Goal: Task Accomplishment & Management: Use online tool/utility

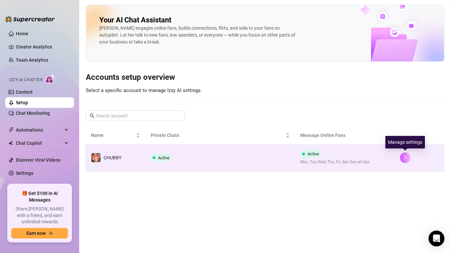
click at [403, 157] on icon "right" at bounding box center [405, 157] width 5 height 5
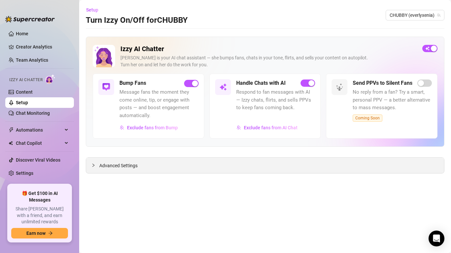
click at [262, 170] on div "Advanced Settings" at bounding box center [265, 166] width 358 height 16
click at [131, 164] on span "Advanced Settings" at bounding box center [118, 165] width 38 height 7
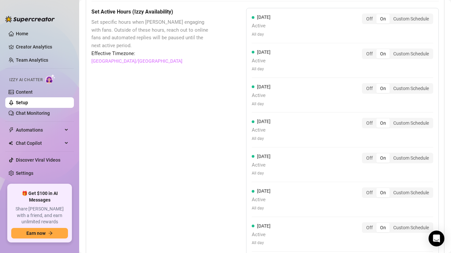
scroll to position [688, 0]
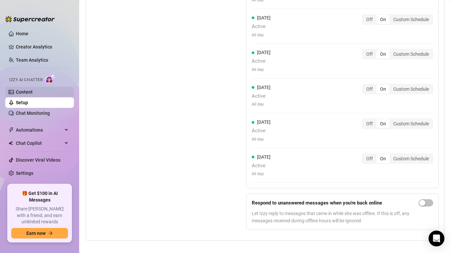
click at [30, 95] on link "Content" at bounding box center [24, 91] width 17 height 5
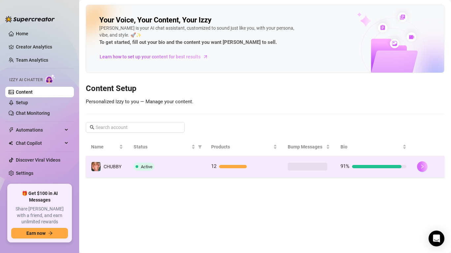
click at [423, 167] on icon "right" at bounding box center [423, 167] width 2 height 4
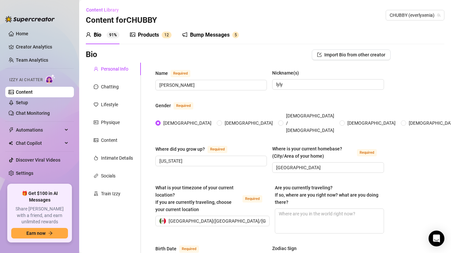
click at [218, 31] on div "Bump Messages" at bounding box center [210, 35] width 40 height 8
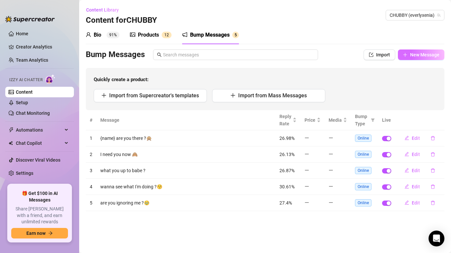
click at [424, 56] on span "New Message" at bounding box center [424, 54] width 29 height 5
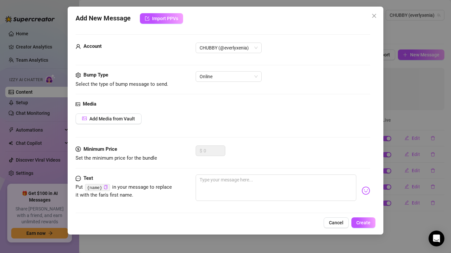
scroll to position [6, 0]
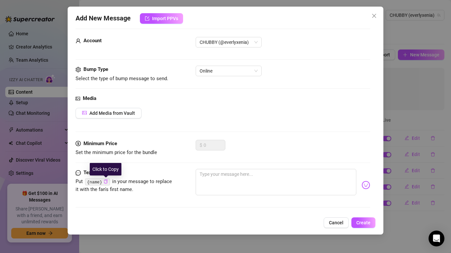
click at [106, 182] on icon "copy" at bounding box center [106, 182] width 4 height 4
click at [195, 179] on div "Text Put {name} in your message to replace it with the fan's first name." at bounding box center [223, 185] width 295 height 32
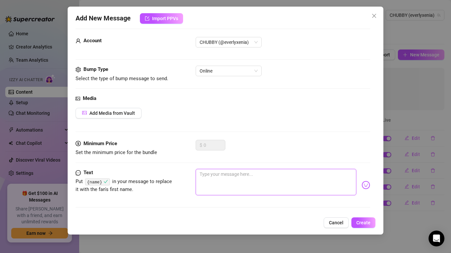
click at [209, 175] on textarea at bounding box center [276, 182] width 161 height 26
paste textarea "{name}"
type textarea "{name}"
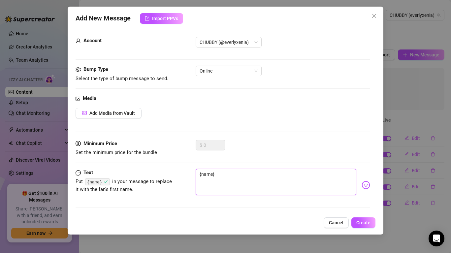
type textarea "{name}"
type textarea "{name} y"
type textarea "{name} yo"
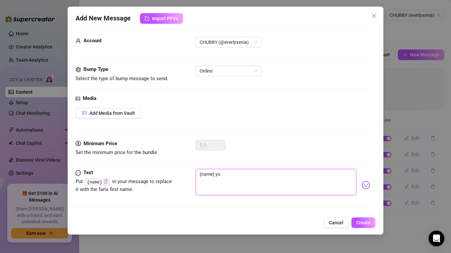
type textarea "{name} you"
type textarea "{name} you t"
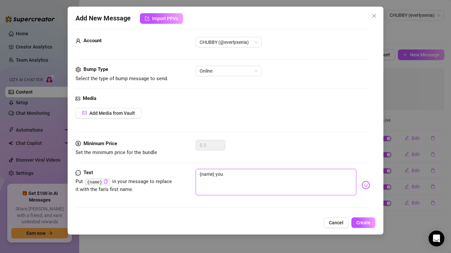
type textarea "{name} you t"
type textarea "{name} you th"
type textarea "{name} you the"
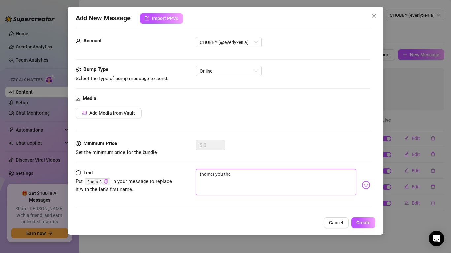
type textarea "{name} you ther"
type textarea "{name} you there"
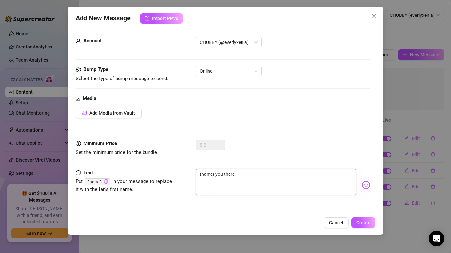
type textarea "{name} you there"
type textarea "{name} you there ?"
click at [369, 187] on img at bounding box center [366, 185] width 9 height 9
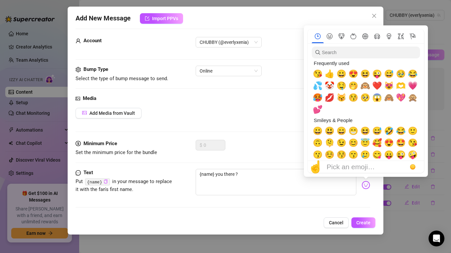
click at [344, 102] on span "😽" at bounding box center [342, 97] width 10 height 9
type textarea "{name} you there ?😽"
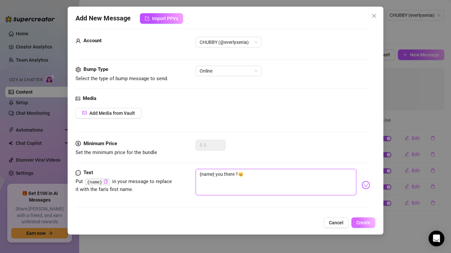
type textarea "{name} you there ?😽"
click at [365, 224] on span "Create" at bounding box center [364, 222] width 14 height 5
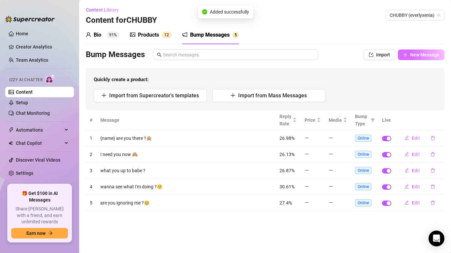
click at [412, 55] on span "New Message" at bounding box center [424, 54] width 29 height 5
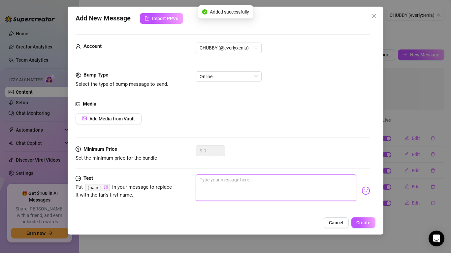
click at [207, 186] on textarea at bounding box center [276, 188] width 161 height 26
type textarea "w"
type textarea "wh"
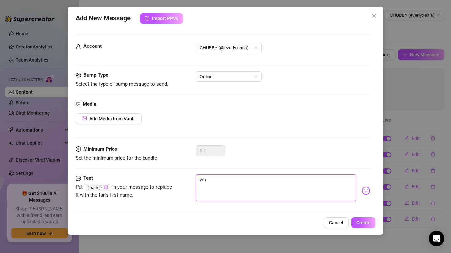
type textarea "wha"
type textarea "what"
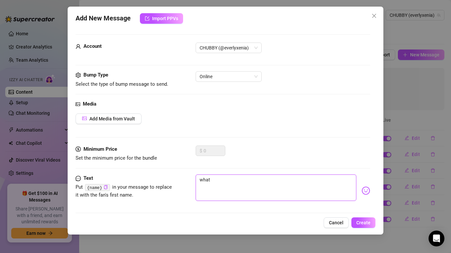
type textarea "what"
type textarea "what u"
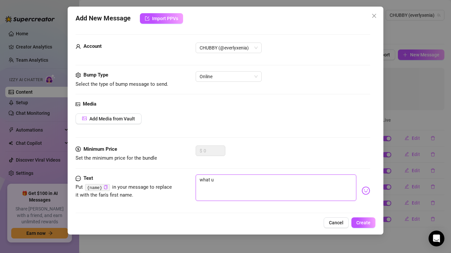
type textarea "what u u"
type textarea "what u up"
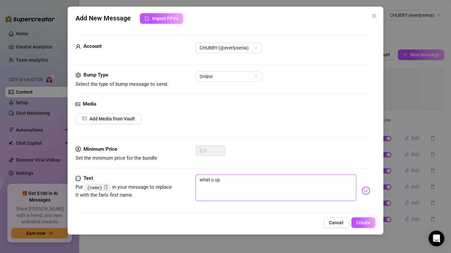
type textarea "what u up"
type textarea "what u up t"
type textarea "what u up to"
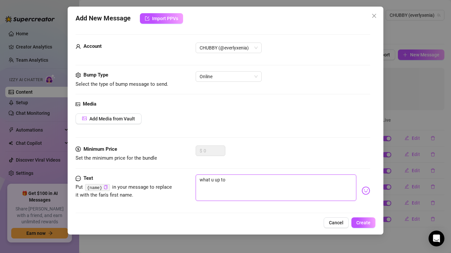
type textarea "what u up to"
type textarea "what u up to ?"
click at [364, 194] on img at bounding box center [366, 191] width 9 height 9
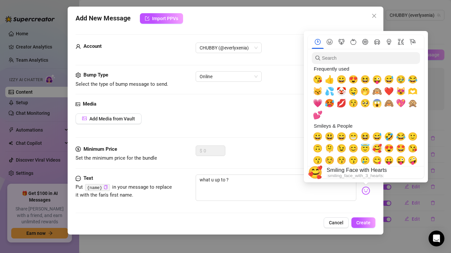
click at [374, 147] on span "🥰" at bounding box center [377, 148] width 10 height 9
type textarea "what u up to ?🥰"
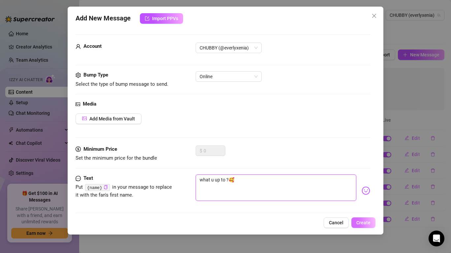
type textarea "what u up to ?🥰"
click at [370, 223] on span "Create" at bounding box center [364, 222] width 14 height 5
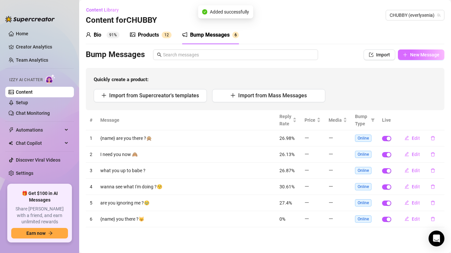
click at [426, 54] on span "New Message" at bounding box center [424, 54] width 29 height 5
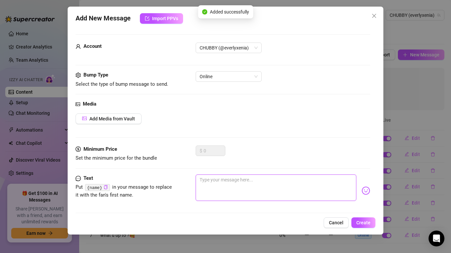
click at [220, 186] on textarea at bounding box center [276, 188] width 161 height 26
type textarea "d"
type textarea "do"
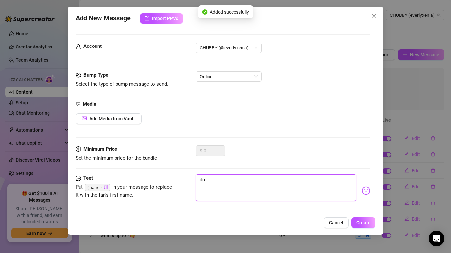
type textarea "do"
type textarea "do i"
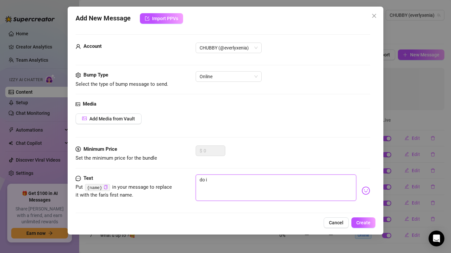
type textarea "do i"
type textarea "do i l"
type textarea "do i lo"
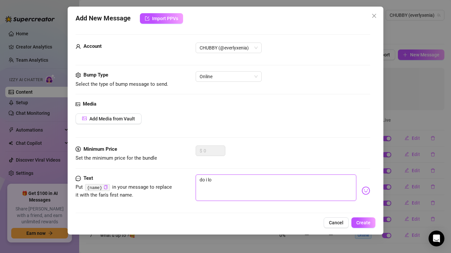
type textarea "do i loo"
type textarea "do i look"
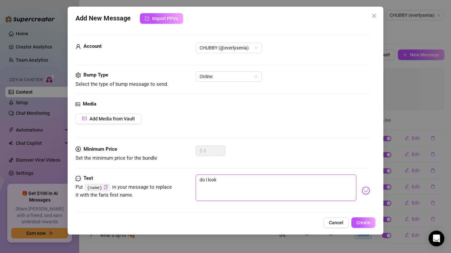
type textarea "do i look"
type textarea "do i look h"
type textarea "do i look ho"
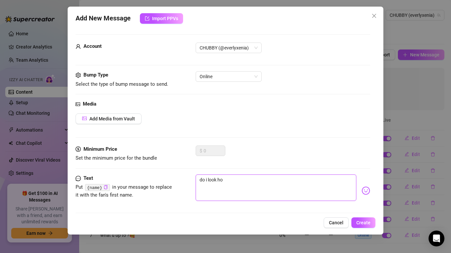
type textarea "do i look hot"
type textarea "do i look hot t"
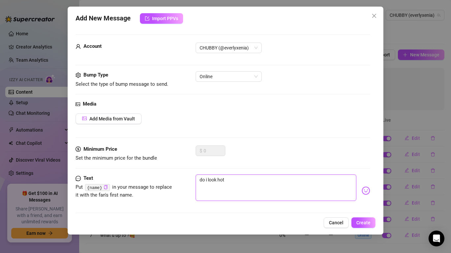
type textarea "do i look hot t"
type textarea "do i look hot to"
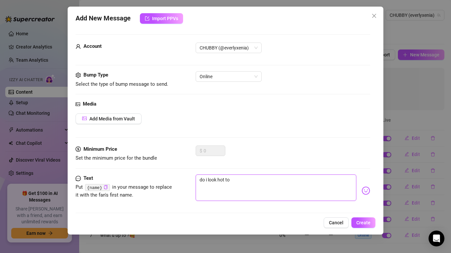
type textarea "do i look hot to f"
type textarea "do i look hot to fu"
type textarea "do i look hot to fuc"
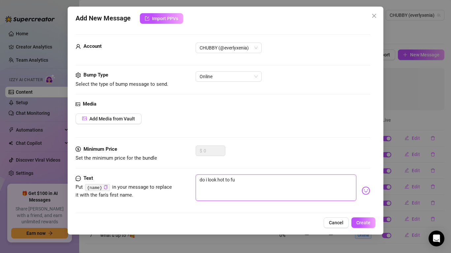
type textarea "do i look hot to fuc"
type textarea "do i look hot to fuck"
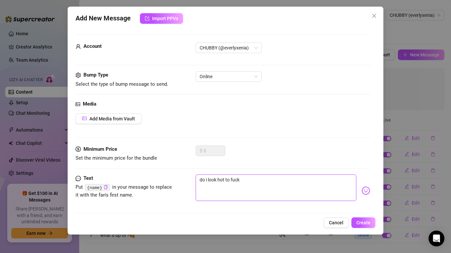
type textarea "do i look hot to fuck ?"
type textarea "do i look hot to fuck ? h"
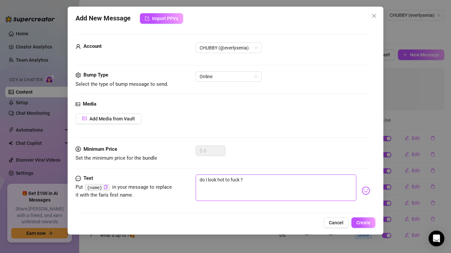
type textarea "do i look hot to fuck ? h"
type textarea "do i look hot to fuck ? he"
type textarea "do i look hot to fuck ? heh"
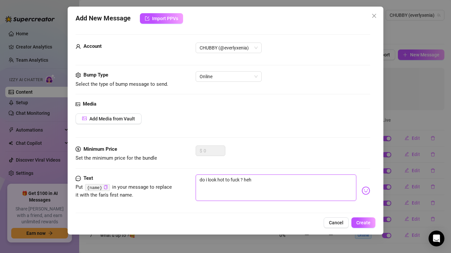
type textarea "do i look hot to fuck ? hehe"
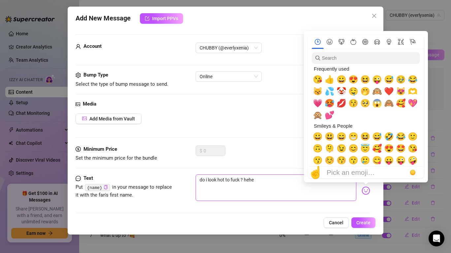
type textarea "do i look hot to fuck ? hehe"
click at [362, 190] on img at bounding box center [366, 191] width 9 height 9
click at [342, 148] on span "😉" at bounding box center [342, 148] width 10 height 9
type textarea "do i look hot to fuck ? hehe😉"
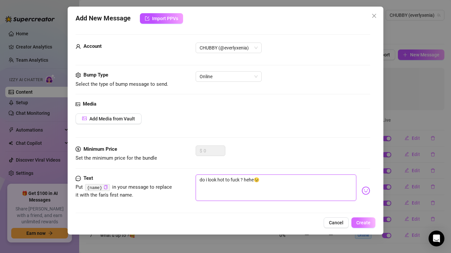
type textarea "do i look hot to fuck ? hehe😉"
click at [363, 223] on span "Create" at bounding box center [364, 222] width 14 height 5
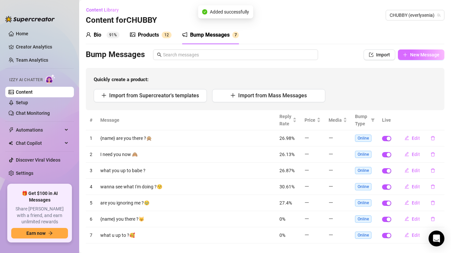
click at [413, 55] on span "New Message" at bounding box center [424, 54] width 29 height 5
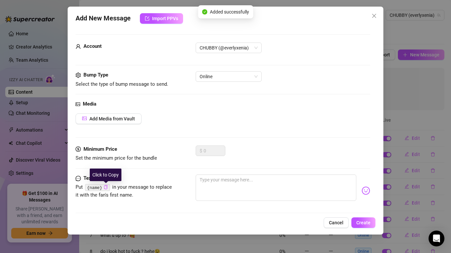
click at [105, 187] on icon "copy" at bounding box center [106, 187] width 4 height 4
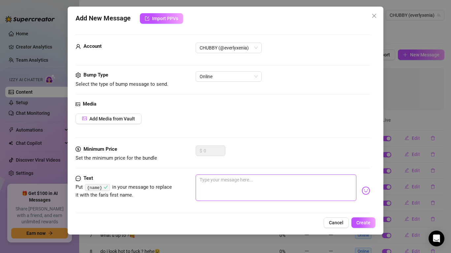
click at [207, 180] on textarea at bounding box center [276, 188] width 161 height 26
paste textarea "{name}"
type textarea "{name}"
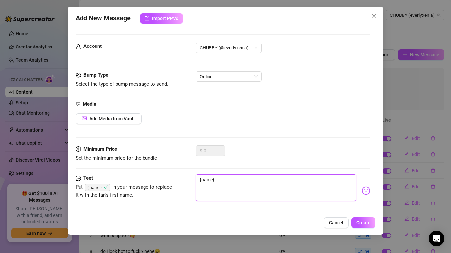
type textarea "{name}"
type textarea "{name} w"
type textarea "{name} wh"
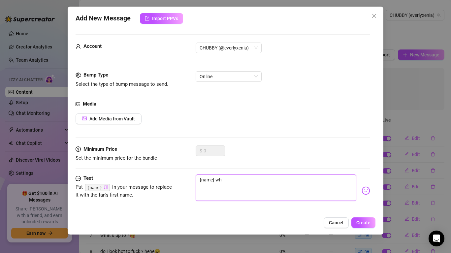
type textarea "{name} wha"
type textarea "{name} what"
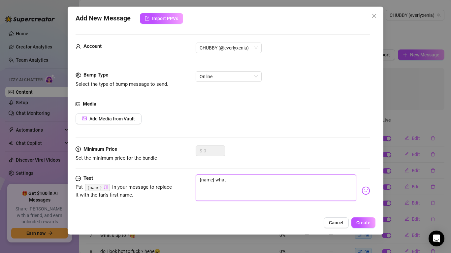
type textarea "{name} what"
type textarea "{name} what u"
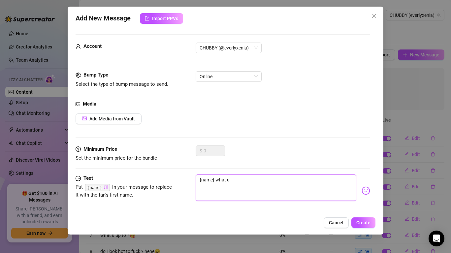
type textarea "{name} what u d"
type textarea "{name} what u do"
type textarea "{name} what u doi"
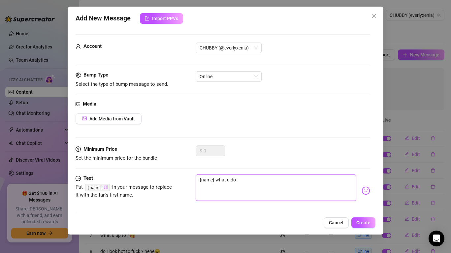
type textarea "{name} what u doi"
type textarea "{name} what u doin"
type textarea "{name} what u doing"
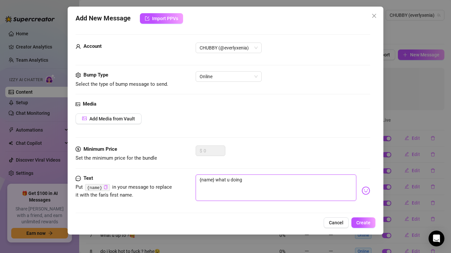
type textarea "{name} what u doing"
type textarea "{name} what u doing b"
type textarea "{name} what u doing ba"
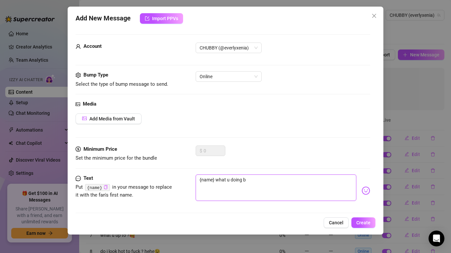
type textarea "{name} what u doing ba"
type textarea "{name} what u doing bab"
type textarea "{name} what u doing baby"
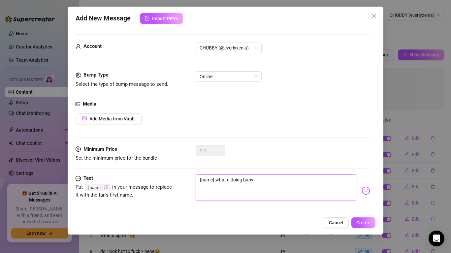
type textarea "{name} what u doing baby"
type textarea "{name} what u doing baby ?"
click at [363, 190] on img at bounding box center [366, 191] width 9 height 9
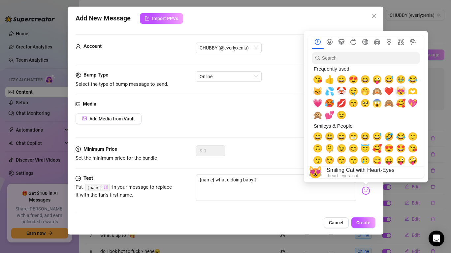
click at [405, 93] on span "😻" at bounding box center [401, 91] width 10 height 9
type textarea "{name} what u doing baby ?😻"
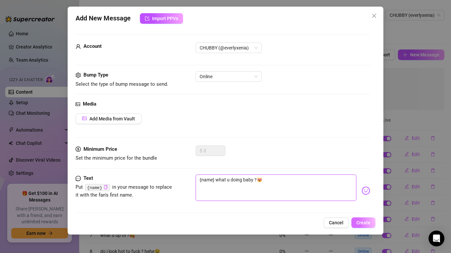
type textarea "{name} what u doing baby ?😻"
click at [368, 223] on span "Create" at bounding box center [364, 222] width 14 height 5
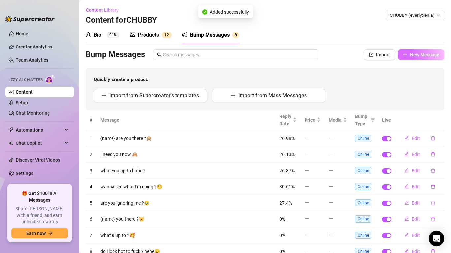
click at [420, 55] on span "New Message" at bounding box center [424, 54] width 29 height 5
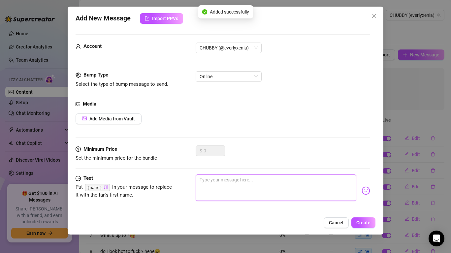
click at [210, 191] on textarea at bounding box center [276, 188] width 161 height 26
type textarea "a"
type textarea "ar"
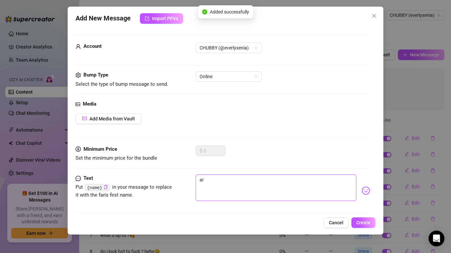
type textarea "are"
type textarea "are y"
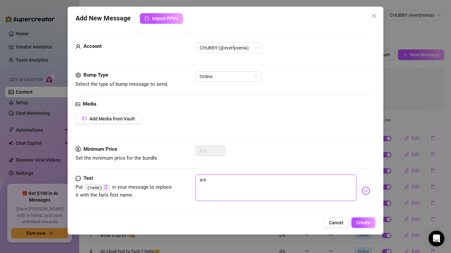
type textarea "are y"
type textarea "are yo"
type textarea "are you"
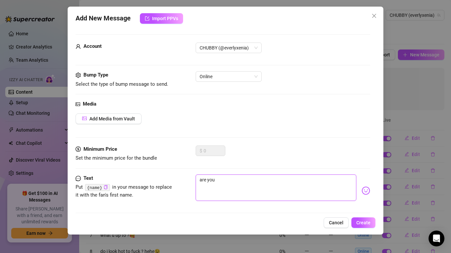
type textarea "are you"
type textarea "are you b"
type textarea "are you bu"
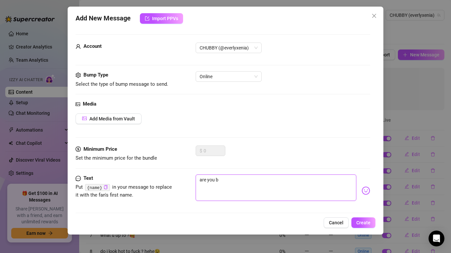
type textarea "are you bu"
type textarea "are you bus"
type textarea "are you busy"
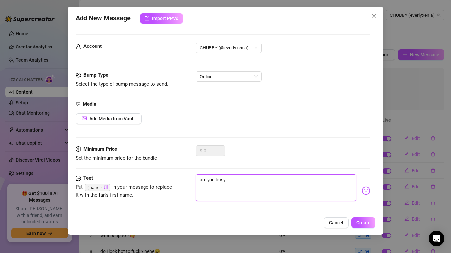
type textarea "are you busy"
type textarea "are you busy ?"
click at [366, 189] on img at bounding box center [366, 191] width 9 height 9
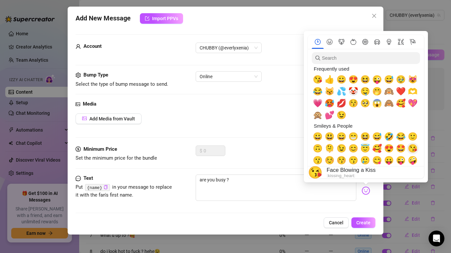
click at [413, 148] on span "😘" at bounding box center [413, 148] width 10 height 9
type textarea "are you busy ?😘"
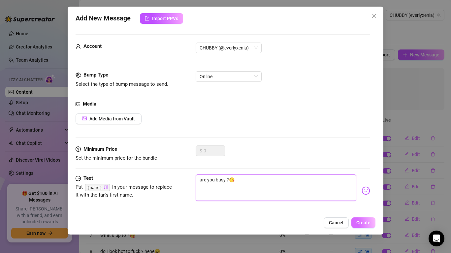
type textarea "are you busy ?😘"
click at [362, 220] on button "Create" at bounding box center [364, 223] width 24 height 11
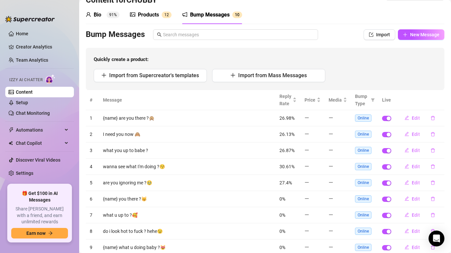
scroll to position [16, 0]
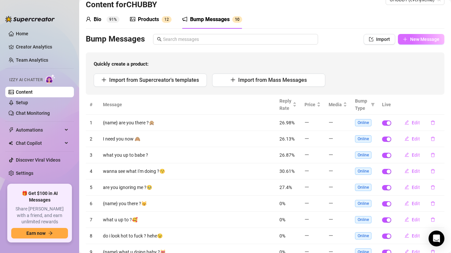
click at [426, 38] on span "New Message" at bounding box center [424, 39] width 29 height 5
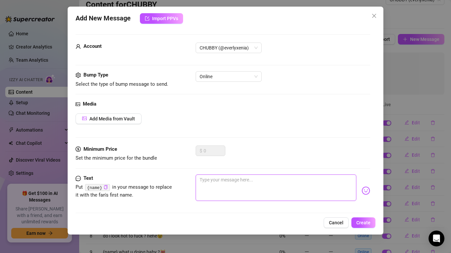
click at [219, 183] on textarea at bounding box center [276, 188] width 161 height 26
type textarea "d"
type textarea "do"
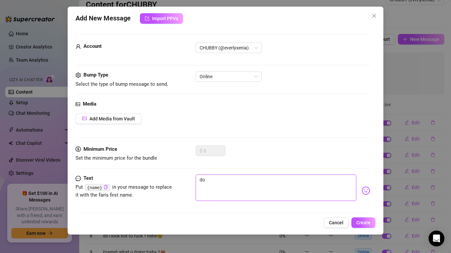
type textarea "do"
type textarea "do u"
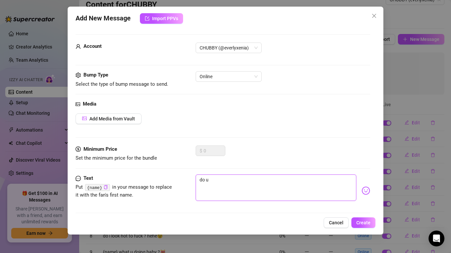
type textarea "do u"
click at [219, 180] on textarea "do u like my pussy ?" at bounding box center [276, 188] width 161 height 26
click at [250, 182] on textarea "do u like to see my pussy ?" at bounding box center [276, 188] width 161 height 26
click at [324, 189] on textarea "do u like to see my pussy now ?" at bounding box center [276, 188] width 161 height 26
click at [369, 192] on img at bounding box center [366, 191] width 9 height 9
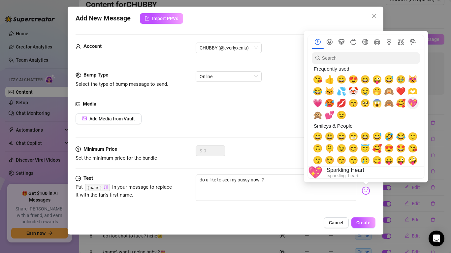
click at [412, 101] on span "💖" at bounding box center [413, 103] width 10 height 9
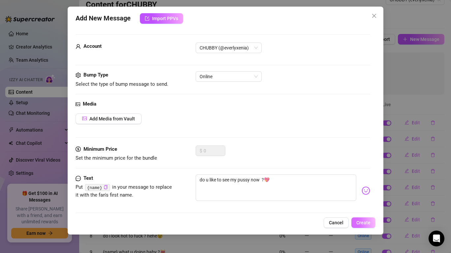
click at [365, 221] on span "Create" at bounding box center [364, 222] width 14 height 5
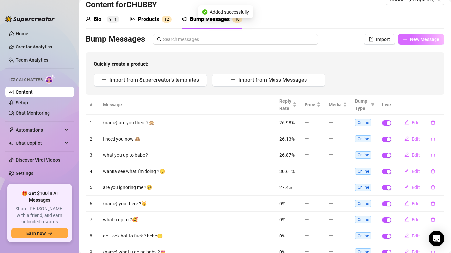
click at [423, 40] on span "New Message" at bounding box center [424, 39] width 29 height 5
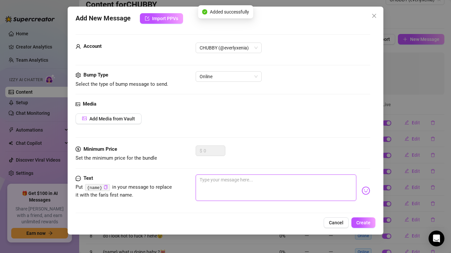
click at [208, 185] on textarea at bounding box center [276, 188] width 161 height 26
paste textarea "{name}"
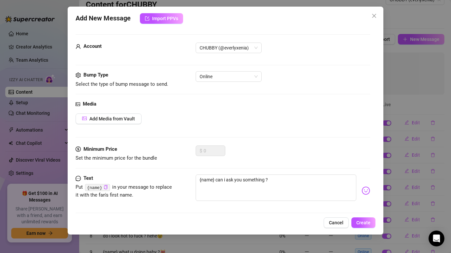
click at [368, 190] on img at bounding box center [366, 191] width 9 height 9
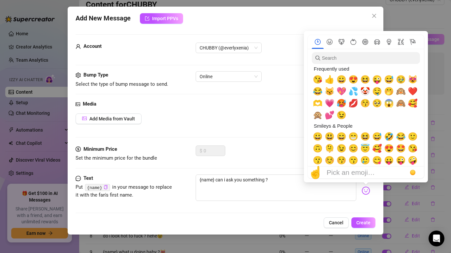
click at [343, 121] on div "Smileys & People" at bounding box center [365, 126] width 107 height 10
click at [342, 117] on span "😉" at bounding box center [342, 115] width 10 height 9
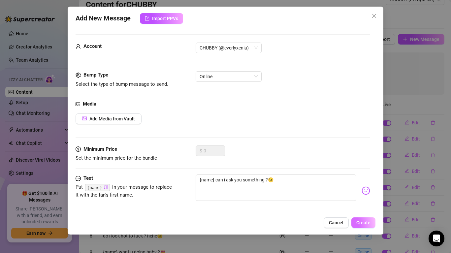
click at [362, 223] on span "Create" at bounding box center [364, 222] width 14 height 5
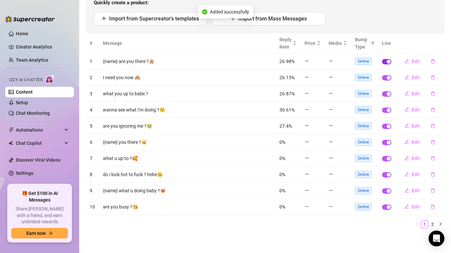
scroll to position [0, 0]
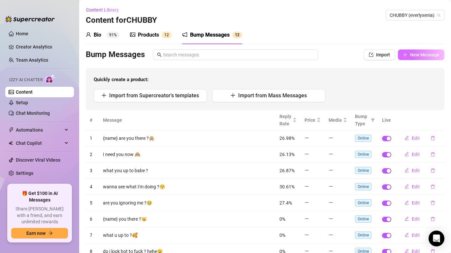
click at [420, 58] on button "New Message" at bounding box center [421, 55] width 47 height 11
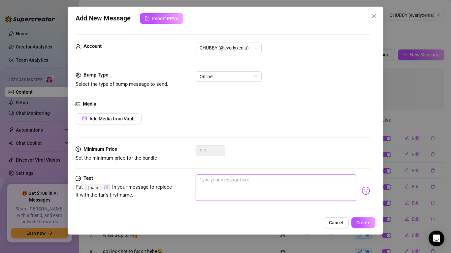
click at [221, 181] on textarea at bounding box center [276, 188] width 161 height 26
click at [368, 190] on img at bounding box center [366, 191] width 9 height 9
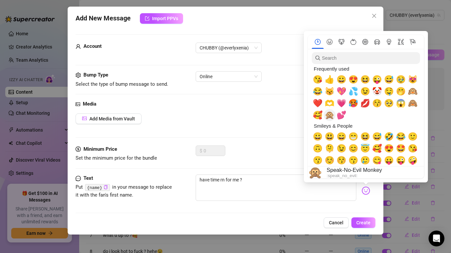
click at [332, 114] on span "🙊" at bounding box center [330, 115] width 10 height 9
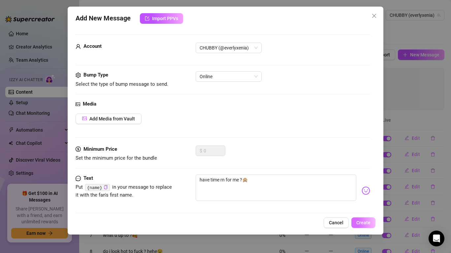
click at [365, 224] on span "Create" at bounding box center [364, 222] width 14 height 5
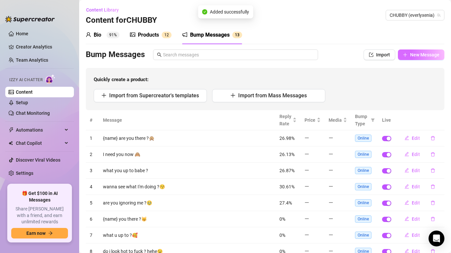
click at [426, 59] on button "New Message" at bounding box center [421, 55] width 47 height 11
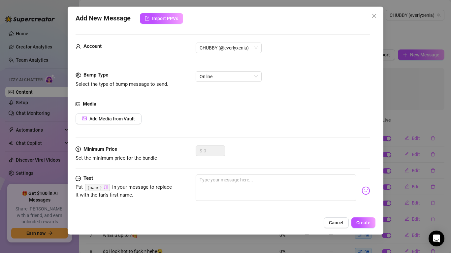
click at [107, 190] on icon "copy" at bounding box center [105, 187] width 3 height 4
click at [210, 185] on textarea at bounding box center [276, 188] width 161 height 26
paste textarea "{name}"
click at [368, 191] on img at bounding box center [366, 191] width 9 height 9
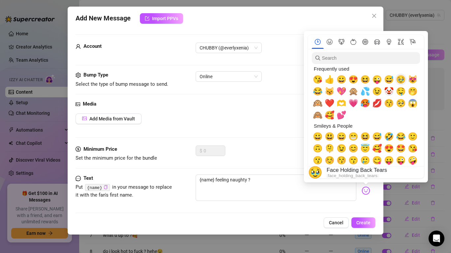
click at [400, 81] on span "🥹" at bounding box center [401, 79] width 10 height 9
click at [355, 81] on span "😍" at bounding box center [354, 79] width 10 height 9
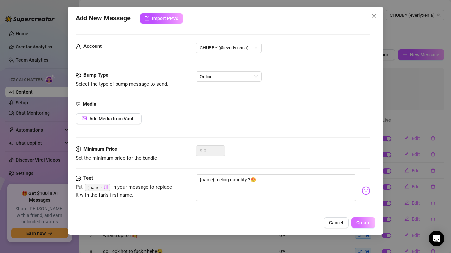
click at [368, 222] on span "Create" at bounding box center [364, 222] width 14 height 5
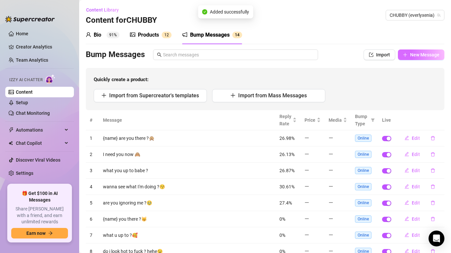
click at [427, 56] on span "New Message" at bounding box center [424, 54] width 29 height 5
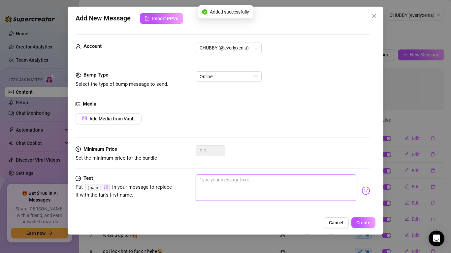
click at [239, 179] on textarea at bounding box center [276, 188] width 161 height 26
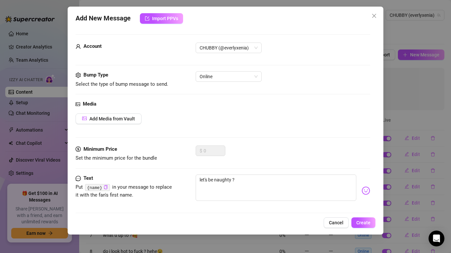
click at [368, 185] on div "let's be naughty ?" at bounding box center [283, 191] width 175 height 32
click at [304, 179] on textarea "let's be naughty ?" at bounding box center [276, 188] width 161 height 26
click at [366, 192] on img at bounding box center [366, 191] width 9 height 9
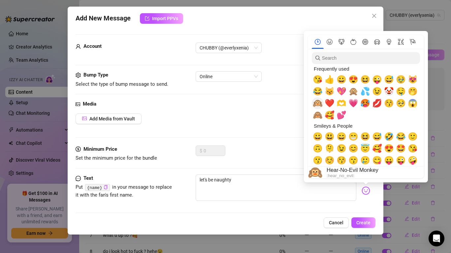
click at [321, 105] on span "🙉" at bounding box center [318, 103] width 10 height 9
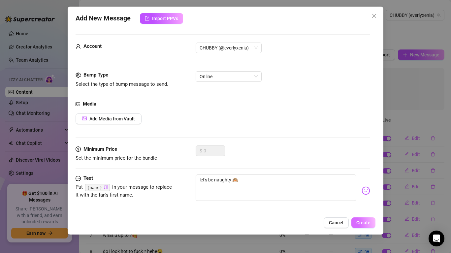
click at [365, 223] on span "Create" at bounding box center [364, 222] width 14 height 5
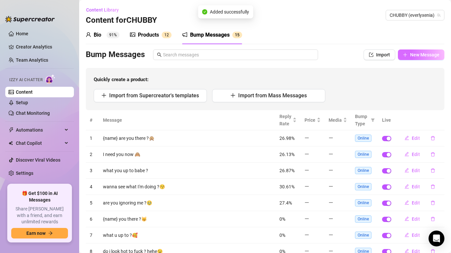
click at [434, 53] on span "New Message" at bounding box center [424, 54] width 29 height 5
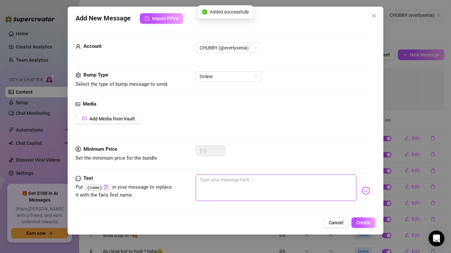
click at [198, 186] on textarea at bounding box center [276, 188] width 161 height 26
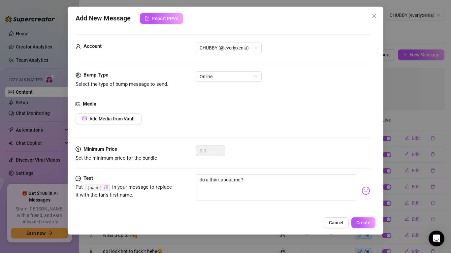
click at [364, 193] on img at bounding box center [366, 191] width 9 height 9
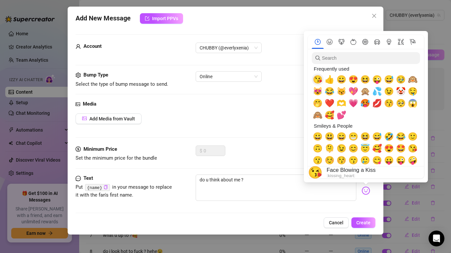
click at [322, 82] on span "😘" at bounding box center [318, 79] width 10 height 9
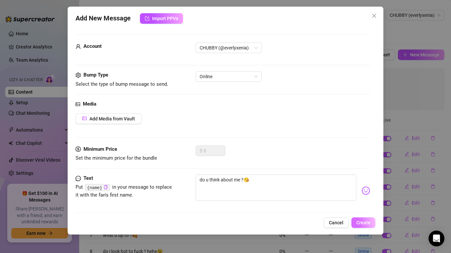
click at [365, 221] on span "Create" at bounding box center [364, 222] width 14 height 5
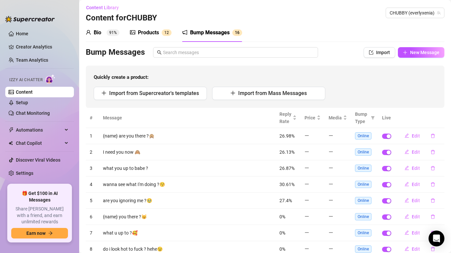
scroll to position [1, 0]
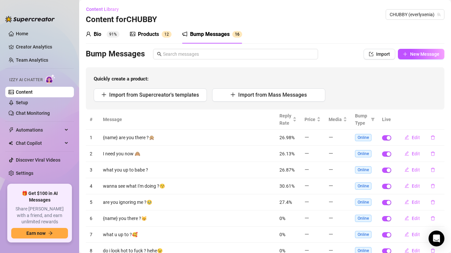
click at [231, 32] on div "Bump Messages 1 6" at bounding box center [212, 34] width 60 height 8
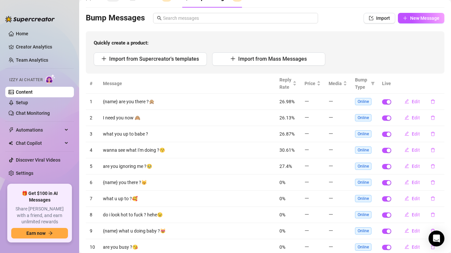
scroll to position [0, 0]
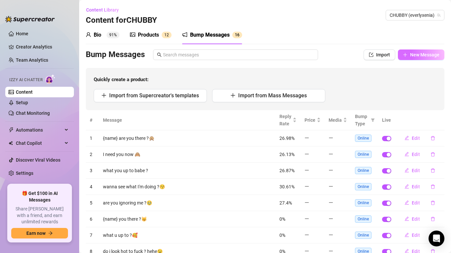
click at [411, 55] on span "New Message" at bounding box center [424, 54] width 29 height 5
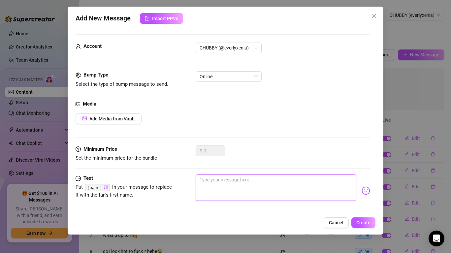
click at [221, 183] on textarea at bounding box center [276, 188] width 161 height 26
click at [374, 224] on button "Create" at bounding box center [364, 223] width 24 height 11
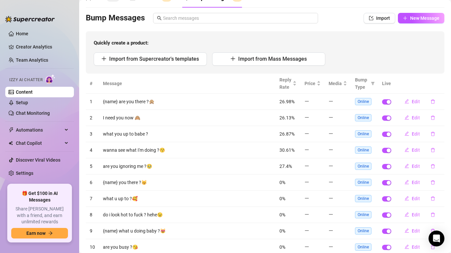
scroll to position [77, 0]
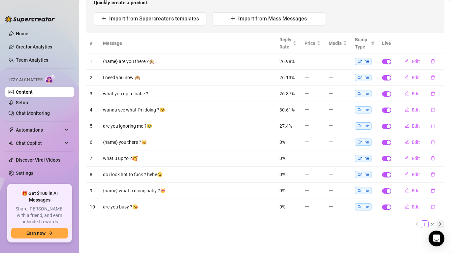
click at [442, 224] on icon "right" at bounding box center [441, 224] width 4 height 4
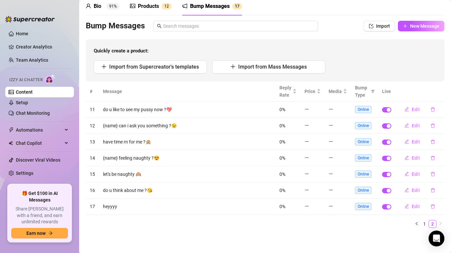
scroll to position [28, 0]
click at [28, 103] on link "Setup" at bounding box center [22, 102] width 12 height 5
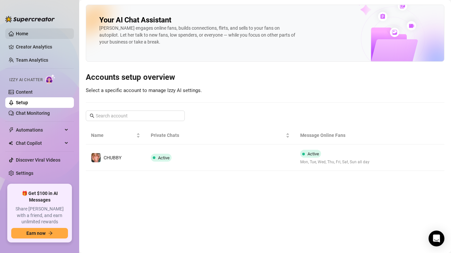
click at [28, 31] on link "Home" at bounding box center [22, 33] width 13 height 5
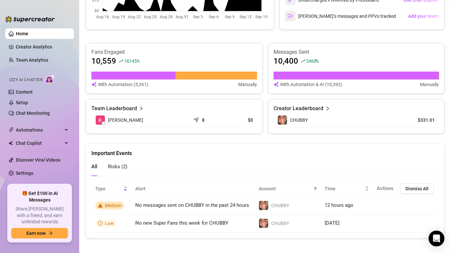
scroll to position [380, 0]
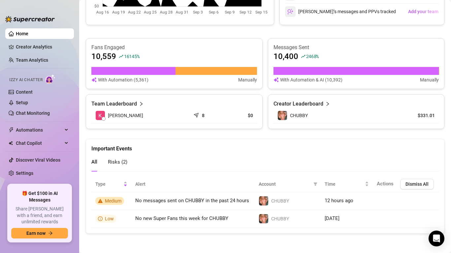
click at [111, 162] on span "Risks ( 2 )" at bounding box center [117, 162] width 19 height 6
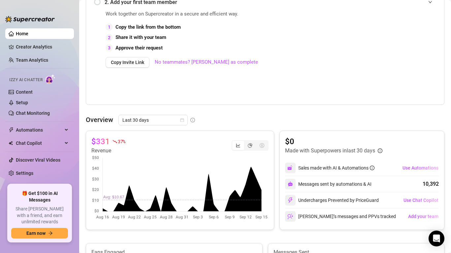
scroll to position [164, 0]
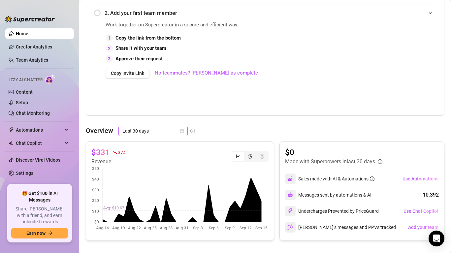
click at [182, 129] on icon "calendar" at bounding box center [182, 131] width 4 height 4
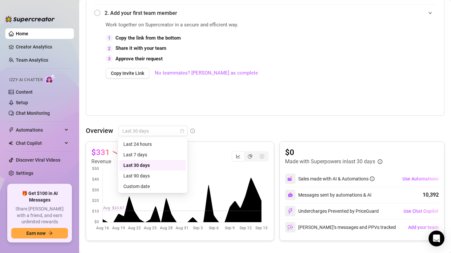
click at [160, 171] on div "Last 90 days" at bounding box center [153, 176] width 67 height 11
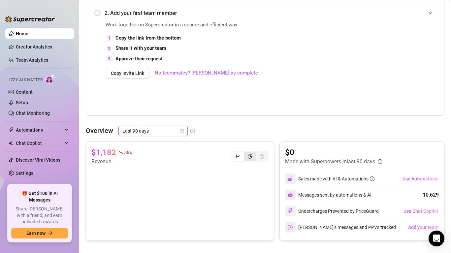
click at [250, 155] on icon "pie-chart" at bounding box center [250, 156] width 5 height 5
click at [246, 153] on input "segmented control" at bounding box center [246, 153] width 0 height 0
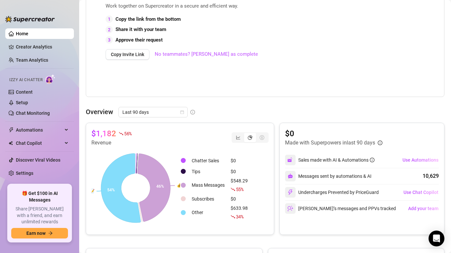
scroll to position [193, 0]
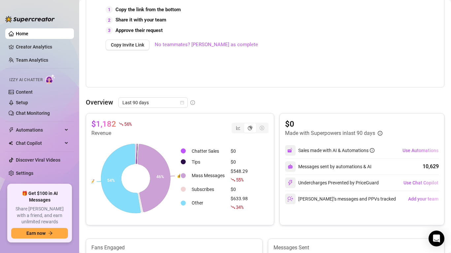
click at [263, 127] on icon "dollar-circle" at bounding box center [262, 128] width 5 height 5
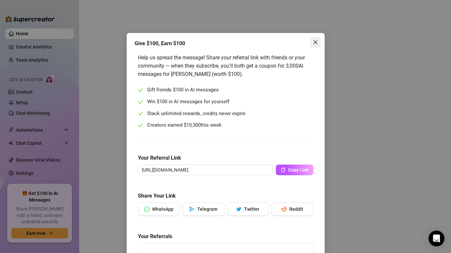
click at [318, 42] on icon "close" at bounding box center [315, 42] width 5 height 5
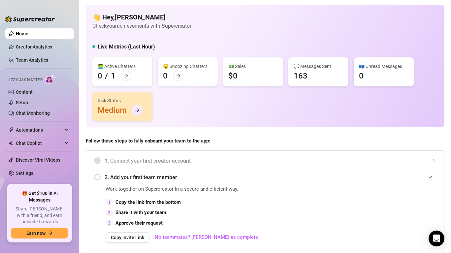
click at [138, 111] on icon "arrow-right" at bounding box center [137, 110] width 5 height 5
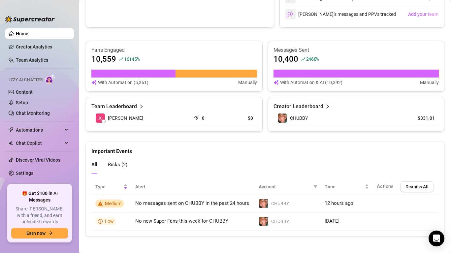
scroll to position [380, 0]
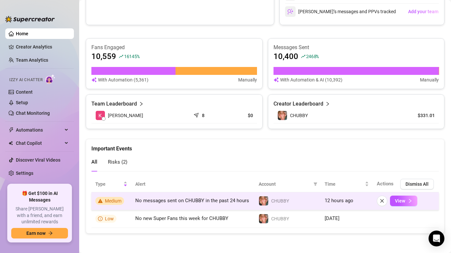
click at [185, 204] on td "No messages sent on CHUBBY in the past 24 hours" at bounding box center [192, 201] width 123 height 18
click at [405, 201] on span "View" at bounding box center [400, 200] width 10 height 5
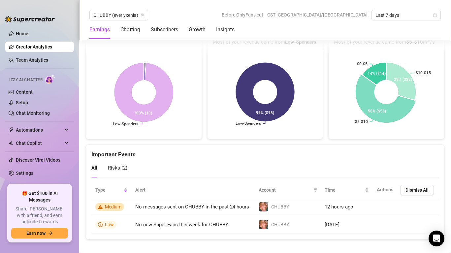
scroll to position [1412, 0]
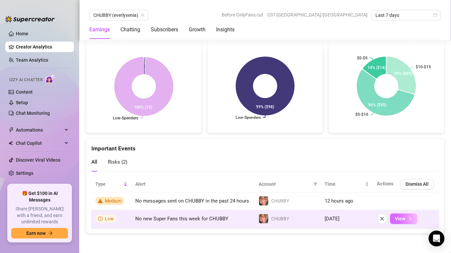
click at [407, 219] on button "View" at bounding box center [403, 219] width 27 height 11
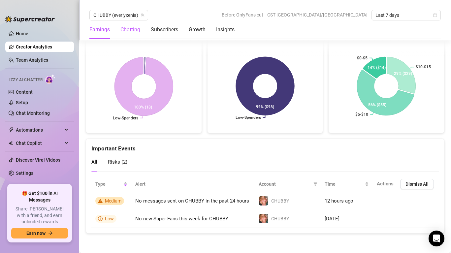
click at [124, 32] on div "Chatting" at bounding box center [131, 30] width 20 height 8
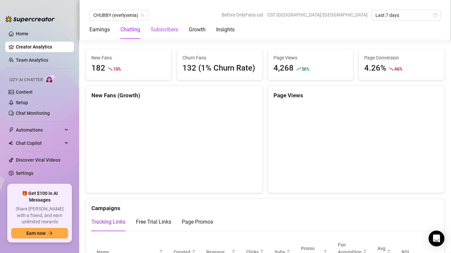
click at [174, 30] on div "Subscribers" at bounding box center [164, 30] width 27 height 8
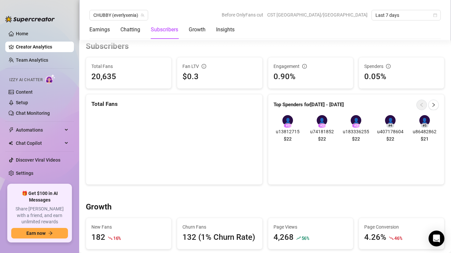
scroll to position [398, 0]
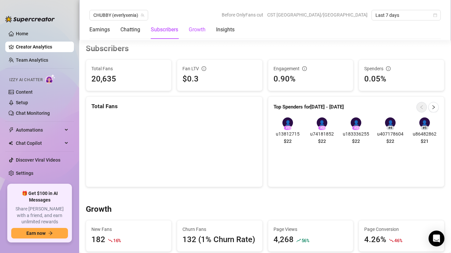
click at [198, 31] on div "Growth" at bounding box center [197, 30] width 17 height 8
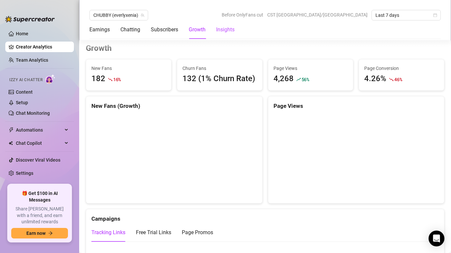
click at [226, 32] on div "Insights" at bounding box center [225, 30] width 18 height 8
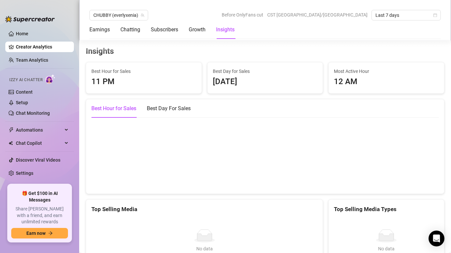
scroll to position [1114, 0]
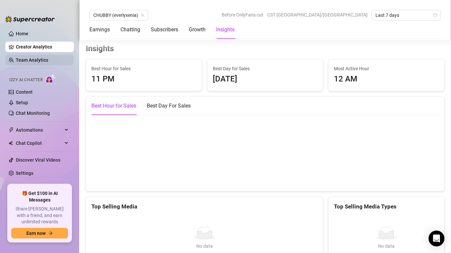
click at [47, 59] on link "Team Analytics" at bounding box center [32, 59] width 32 height 5
